Goal: Find specific page/section: Find specific page/section

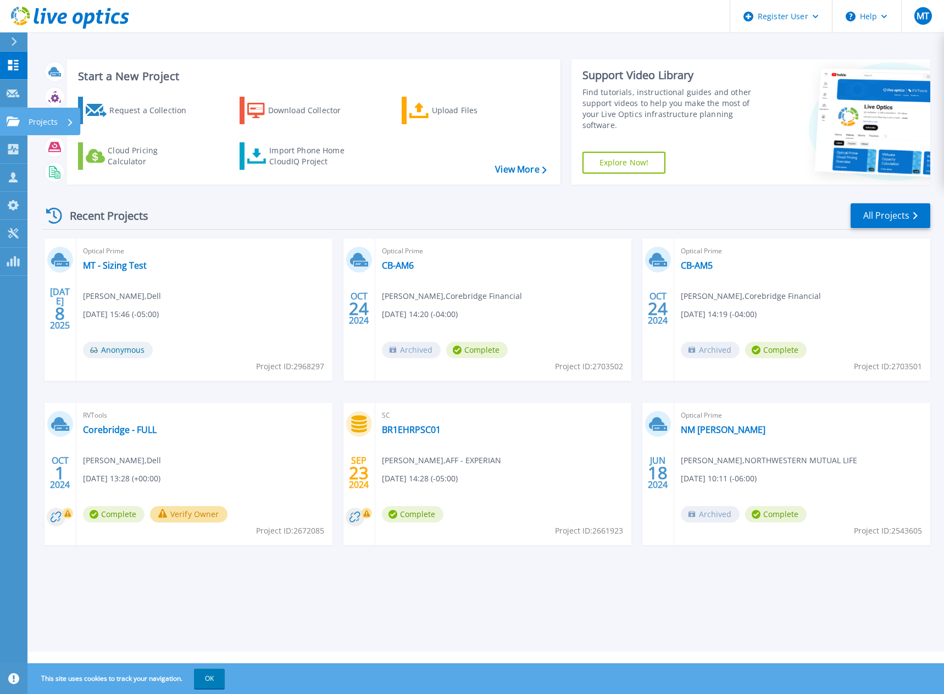
click at [13, 125] on icon at bounding box center [13, 120] width 13 height 9
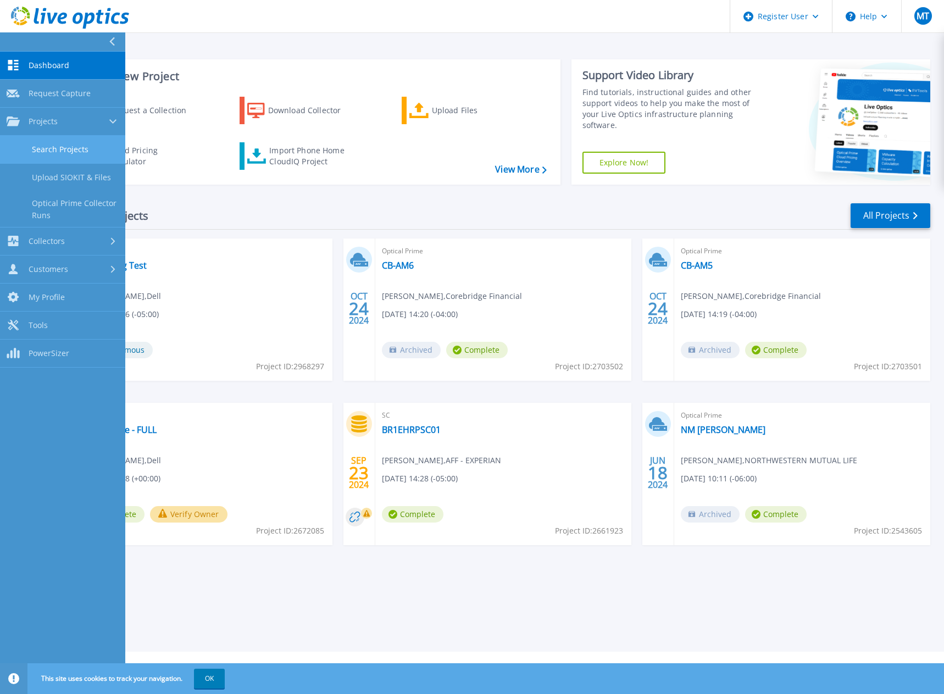
click at [45, 145] on link "Search Projects" at bounding box center [62, 150] width 125 height 28
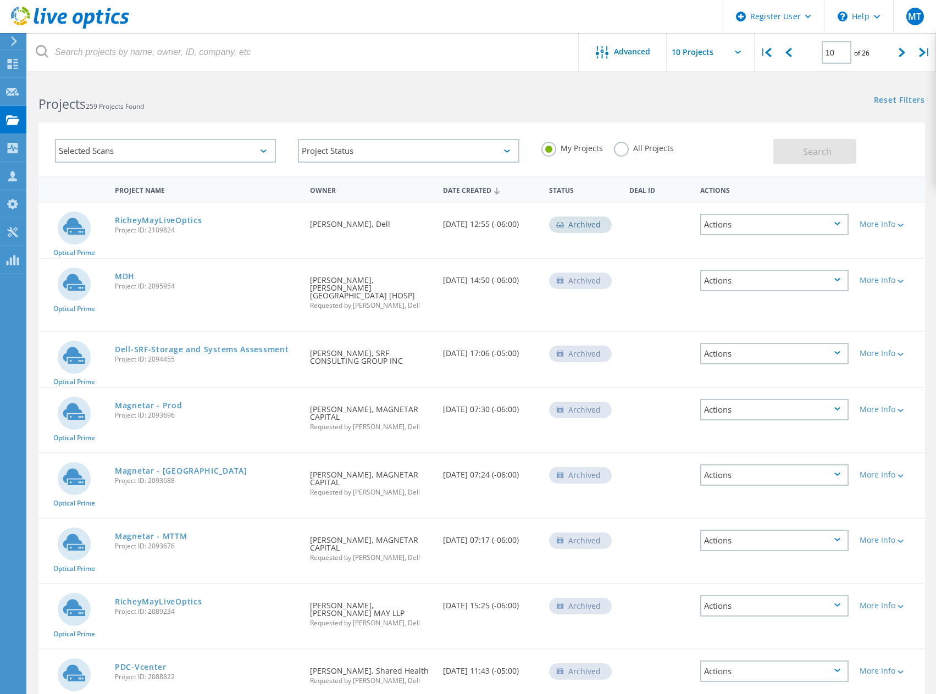
click at [626, 154] on div "All Projects" at bounding box center [644, 150] width 60 height 16
click at [626, 152] on label "All Projects" at bounding box center [644, 147] width 60 height 10
click at [0, 0] on input "All Projects" at bounding box center [0, 0] width 0 height 0
click at [816, 151] on span "Search" at bounding box center [817, 152] width 29 height 12
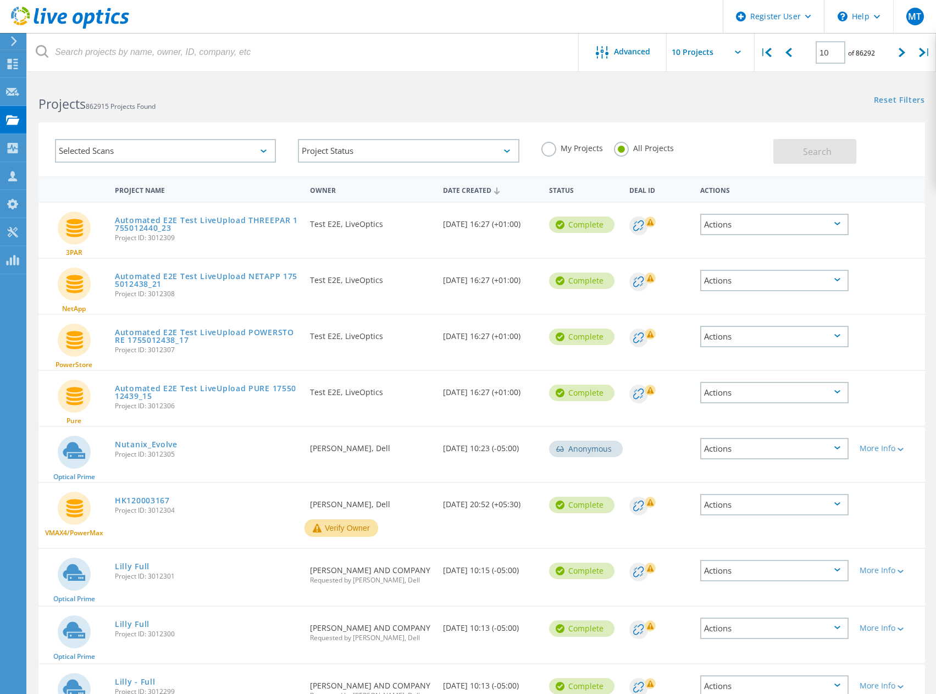
scroll to position [150, 0]
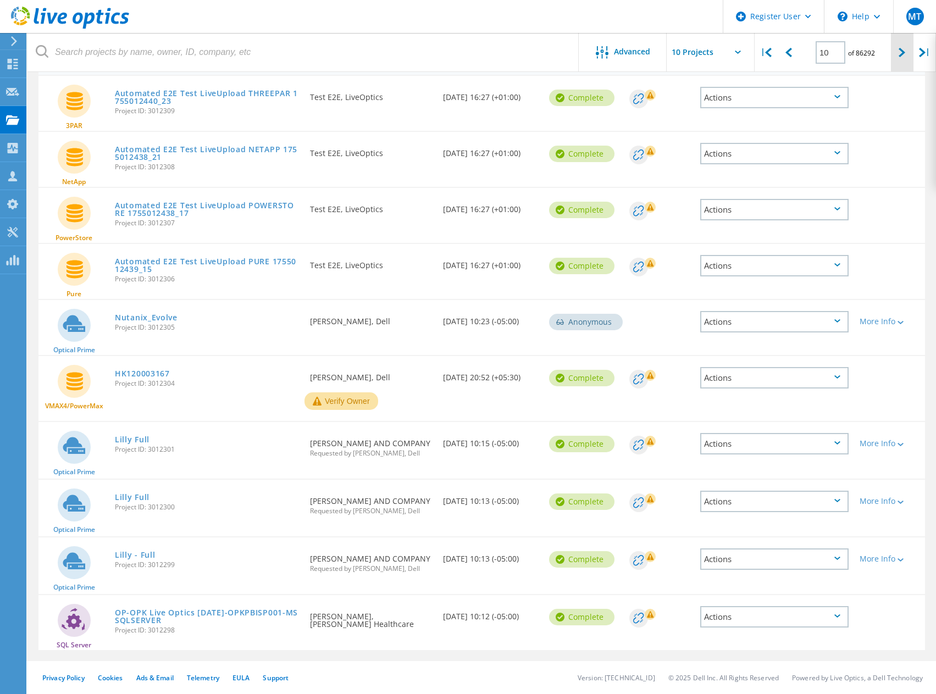
click at [900, 52] on icon at bounding box center [901, 52] width 7 height 9
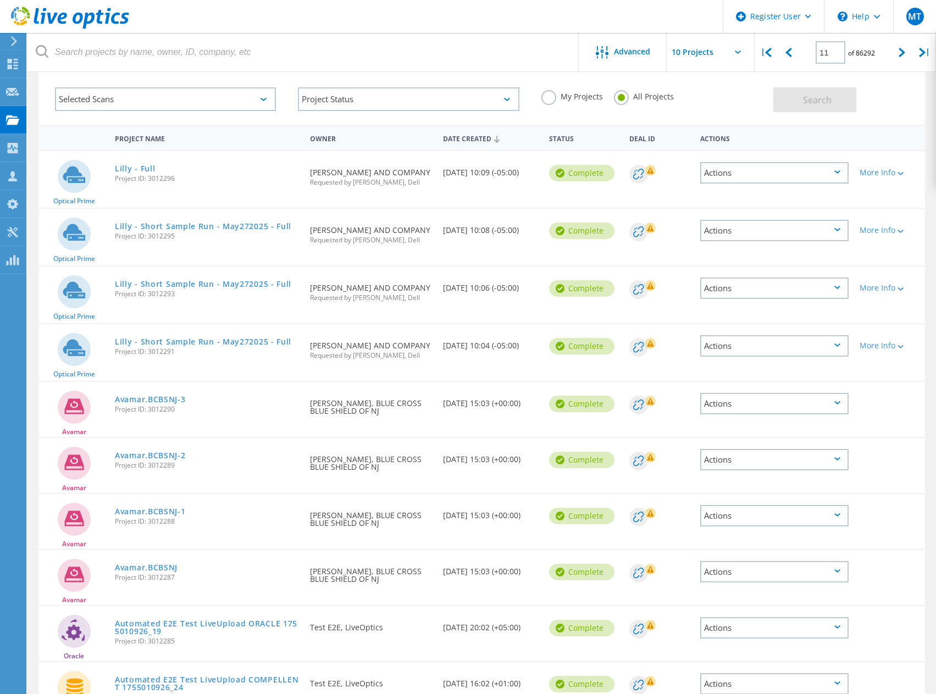
scroll to position [0, 0]
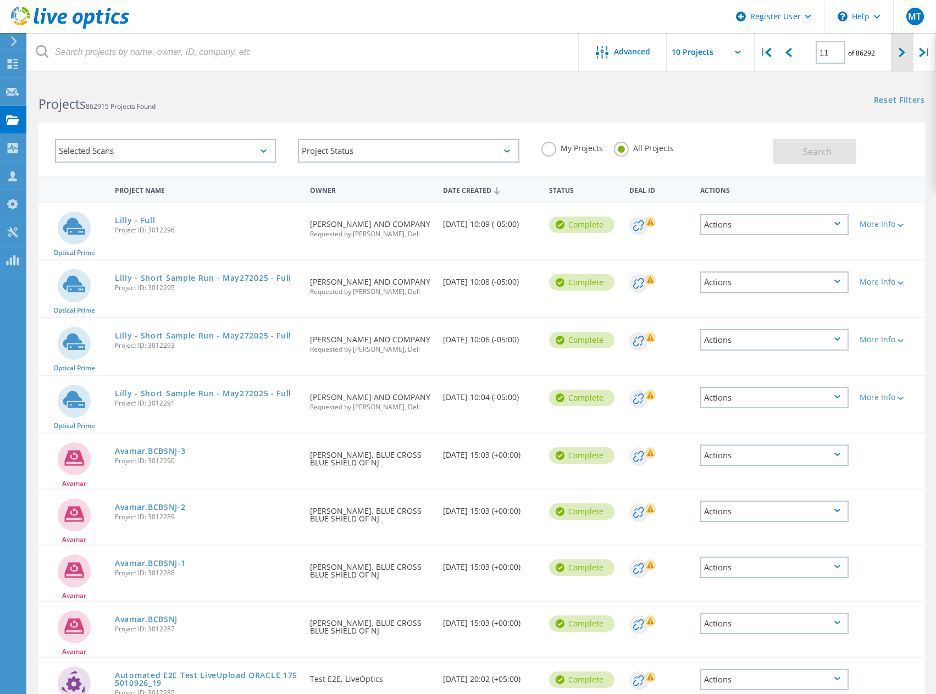
click at [902, 55] on icon at bounding box center [901, 52] width 7 height 9
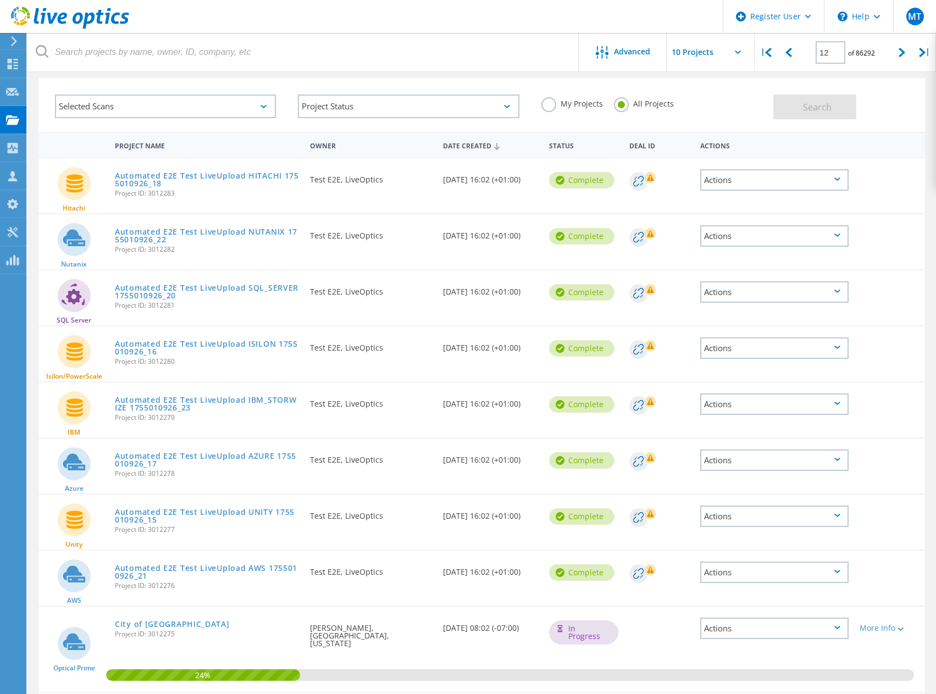
scroll to position [25, 0]
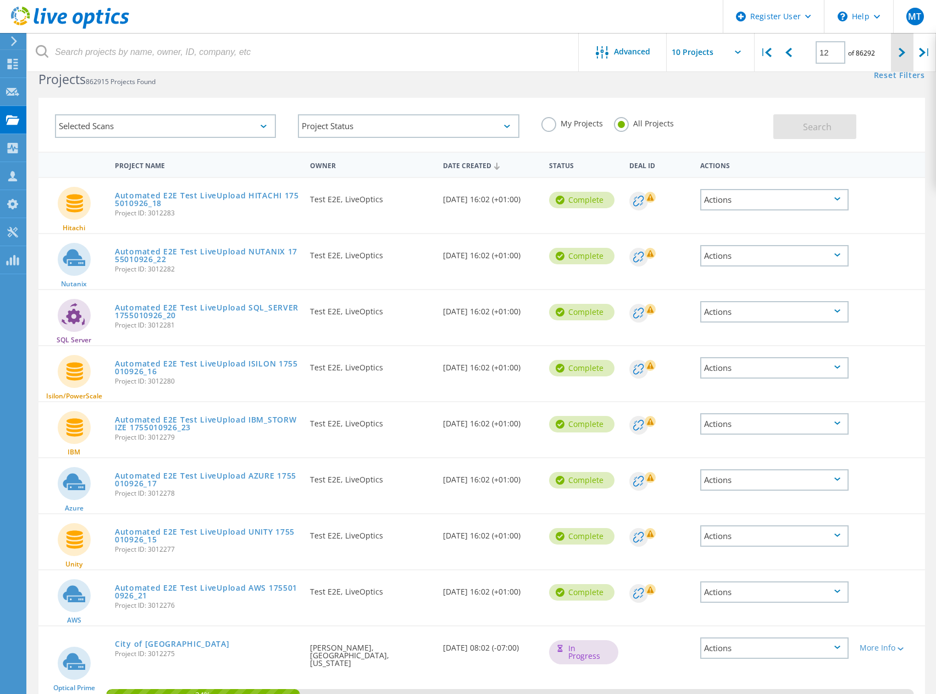
click at [904, 49] on icon at bounding box center [901, 52] width 7 height 9
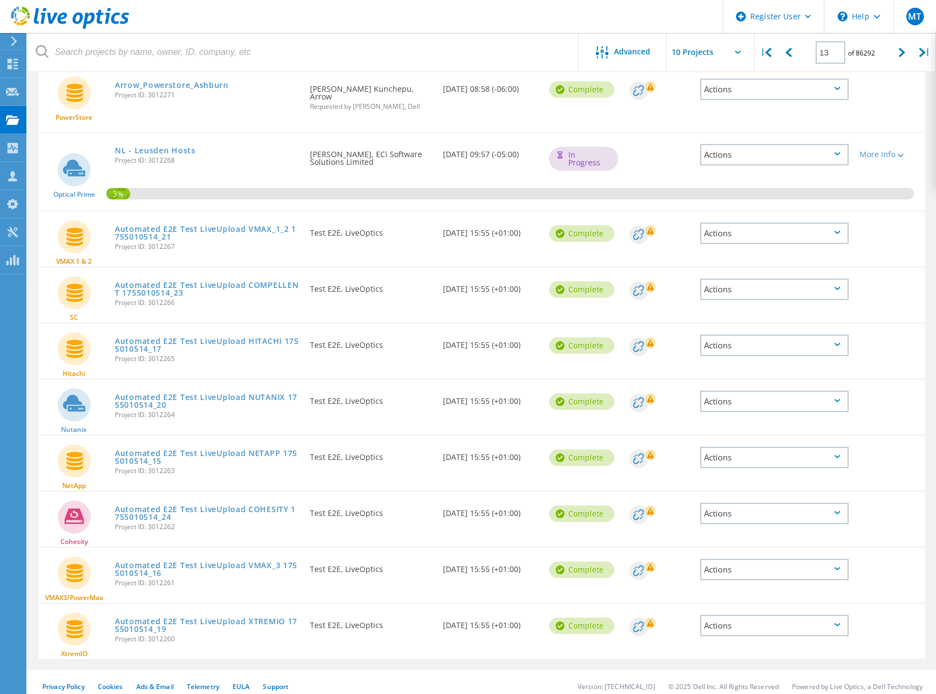
scroll to position [136, 0]
click at [897, 52] on div at bounding box center [902, 52] width 23 height 39
type input "14"
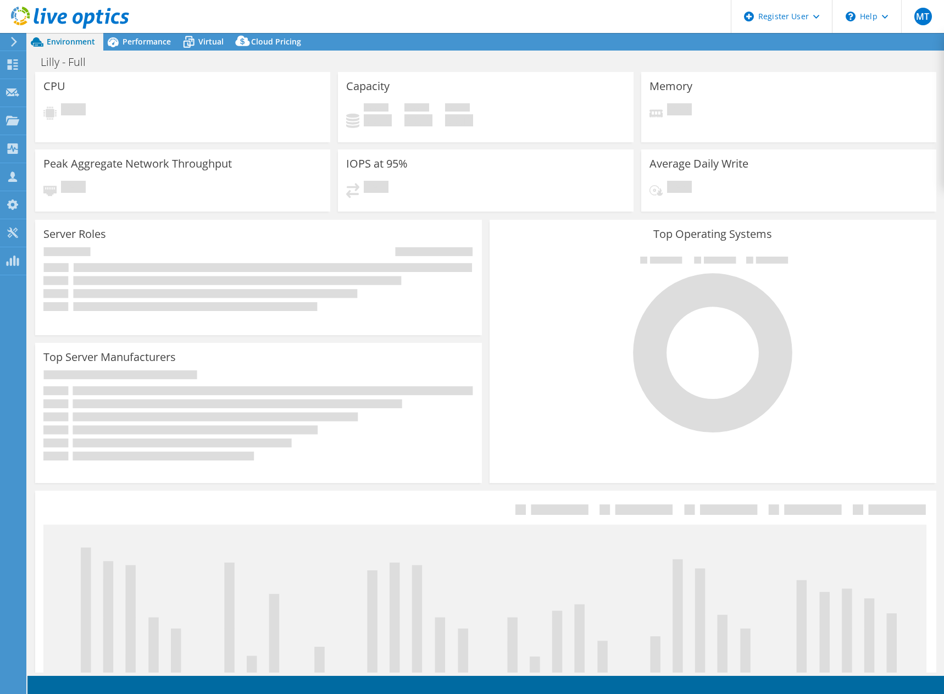
select select "USD"
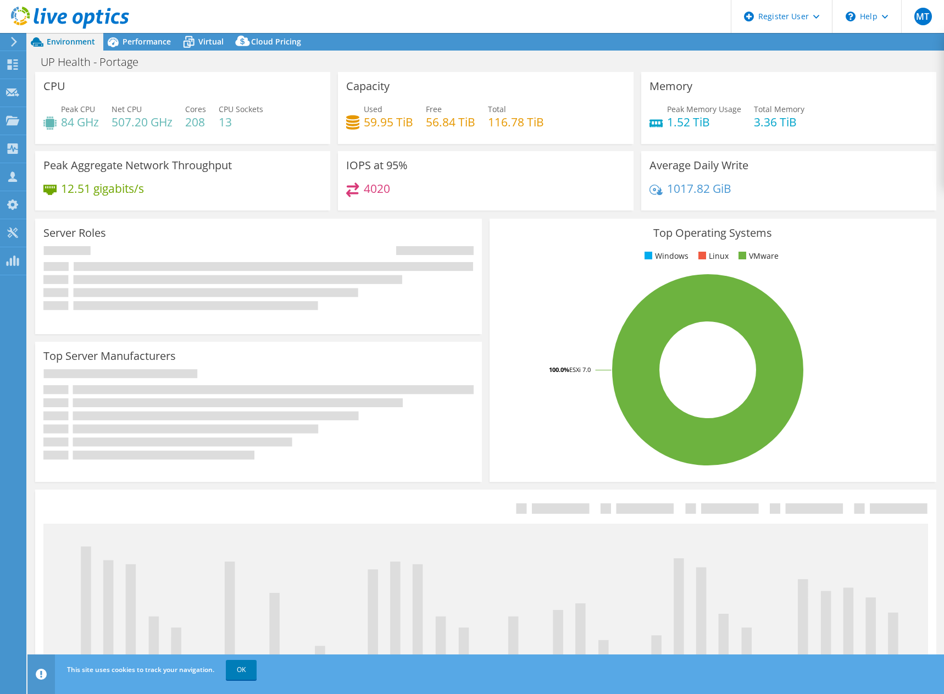
select select "USD"
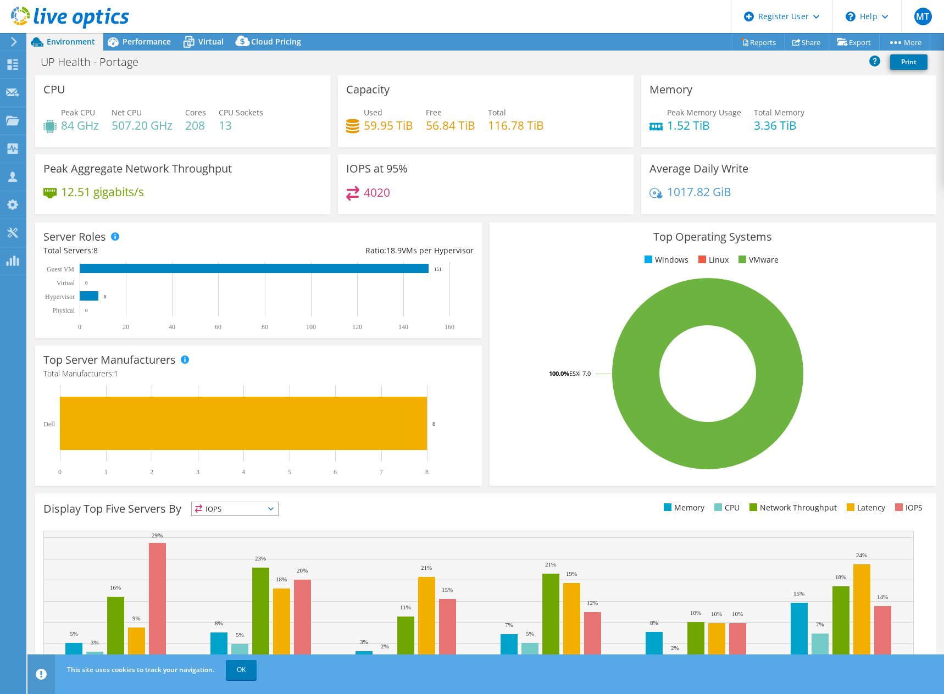
click at [269, 11] on header "MT Dell User Matt Thompson Matt.Thompson3@Dell.com Dell My Profile Log Out \n H…" at bounding box center [472, 16] width 944 height 33
click at [141, 46] on span "Performance" at bounding box center [147, 41] width 48 height 10
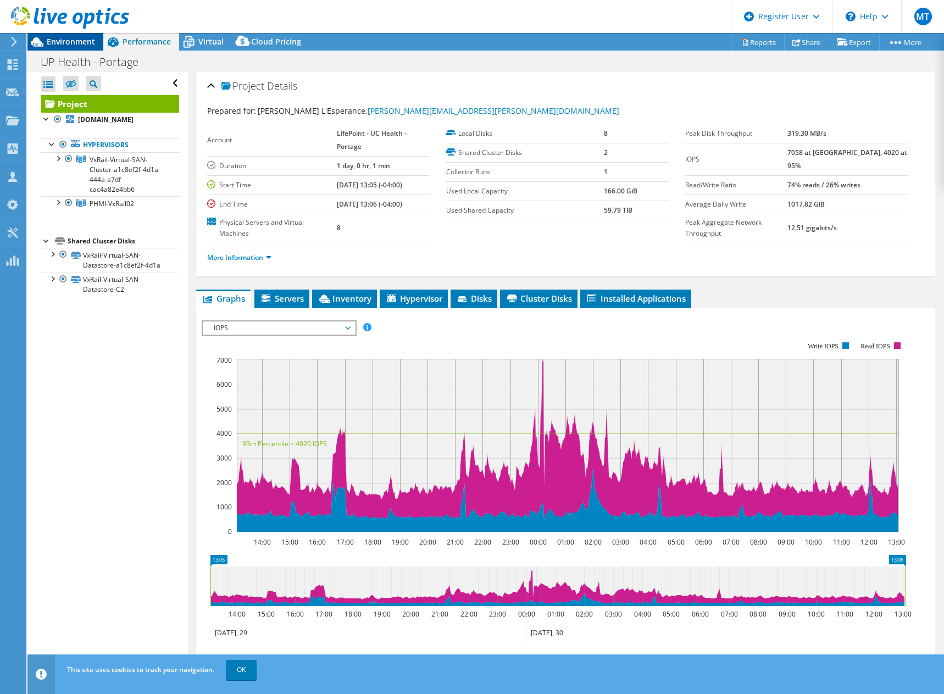
click at [76, 42] on span "Environment" at bounding box center [71, 41] width 48 height 10
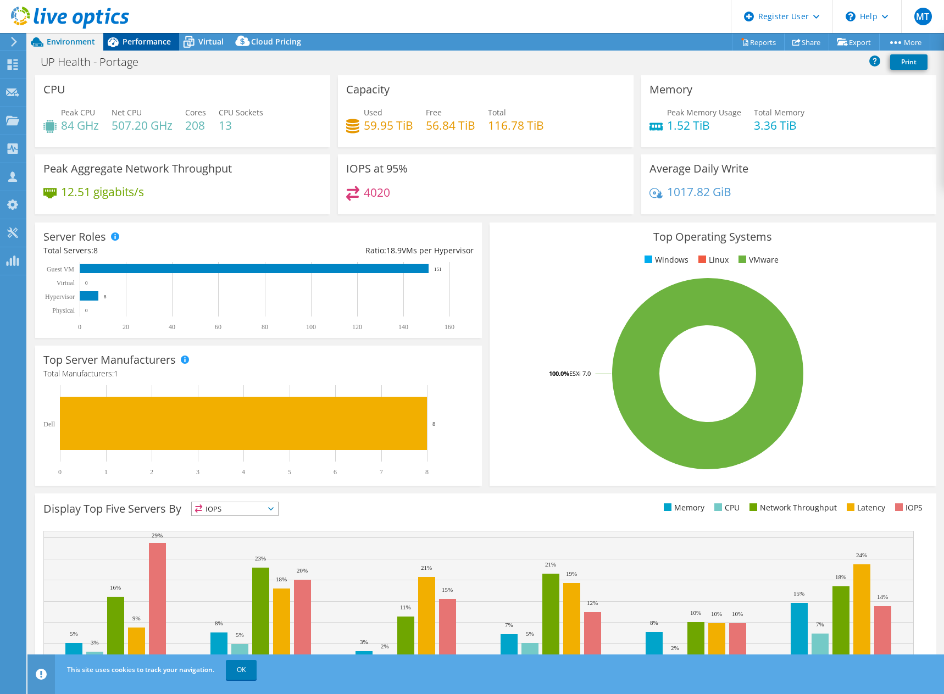
click at [140, 44] on span "Performance" at bounding box center [147, 41] width 48 height 10
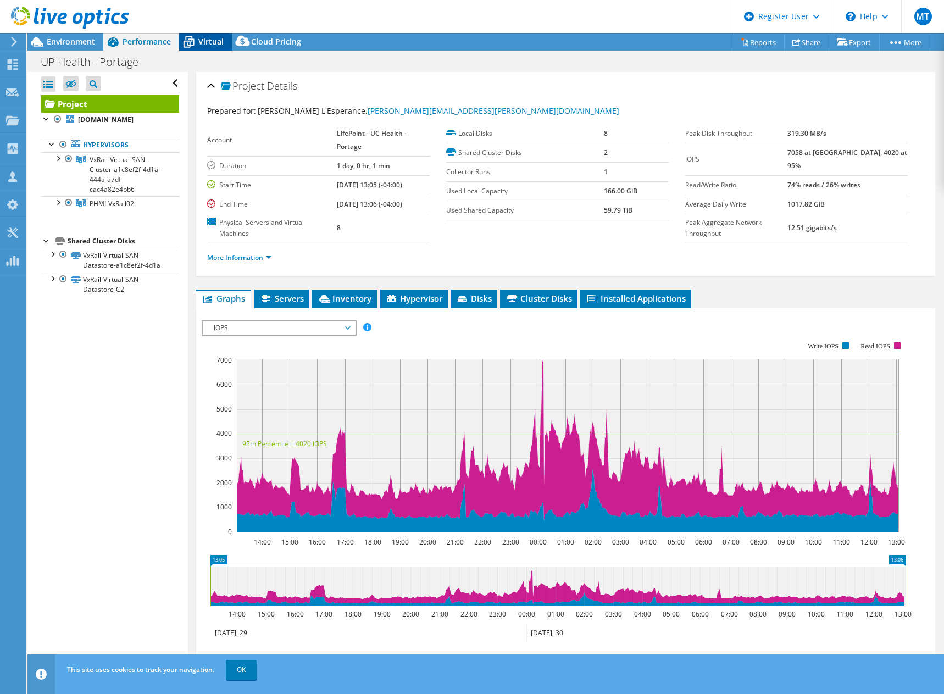
click at [192, 38] on icon at bounding box center [188, 41] width 19 height 19
